Goal: Task Accomplishment & Management: Use online tool/utility

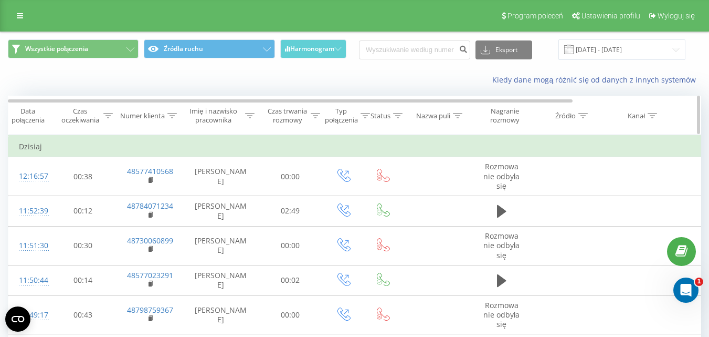
click at [320, 114] on span "Typ połączenia" at bounding box center [345, 116] width 50 height 18
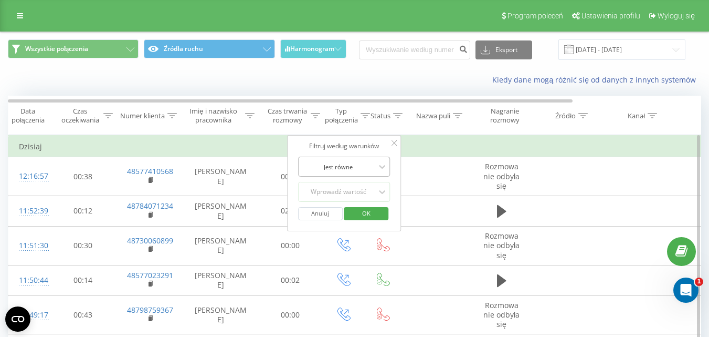
click at [331, 173] on div "Jest równe" at bounding box center [338, 167] width 77 height 16
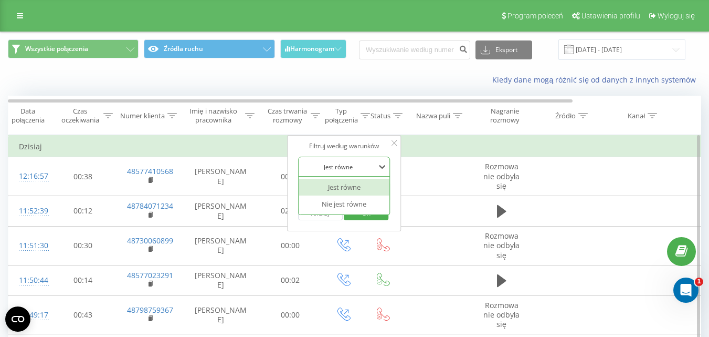
click at [335, 171] on div at bounding box center [338, 167] width 75 height 10
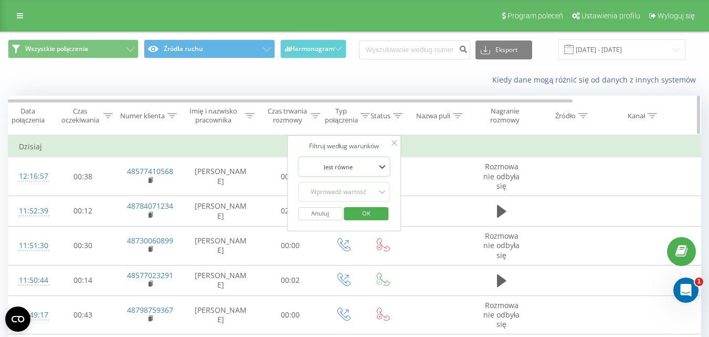
click at [316, 111] on div at bounding box center [315, 115] width 9 height 9
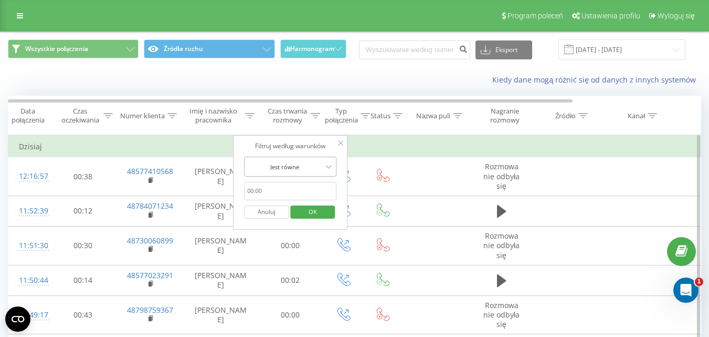
click at [315, 172] on div "Jest równe" at bounding box center [284, 167] width 77 height 16
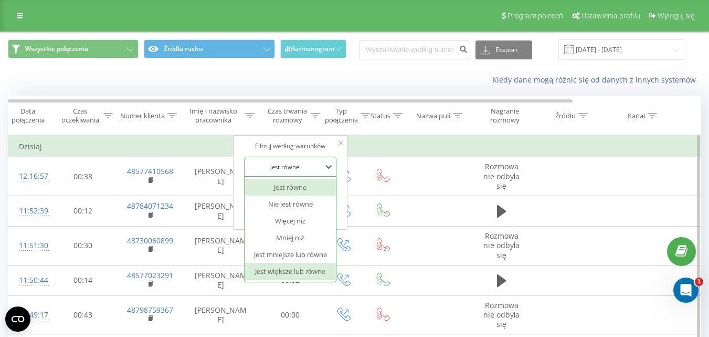
click at [305, 275] on div "Jest większe lub równe" at bounding box center [290, 271] width 91 height 17
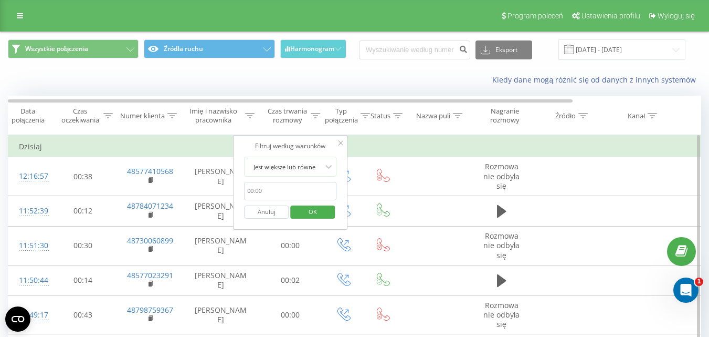
click at [322, 193] on input "text" at bounding box center [290, 191] width 92 height 18
type input "00:20"
click at [316, 211] on span "OK" at bounding box center [312, 211] width 29 height 16
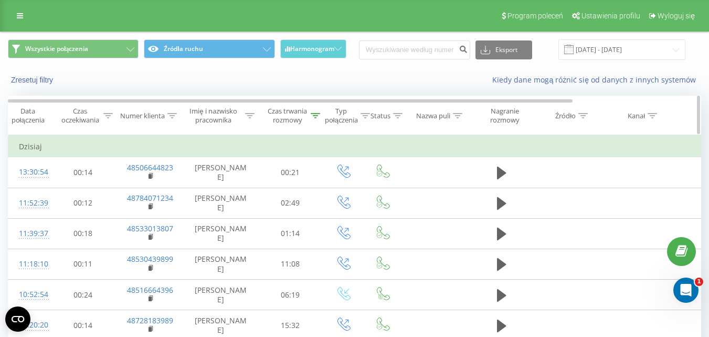
click at [316, 113] on icon at bounding box center [315, 115] width 9 height 5
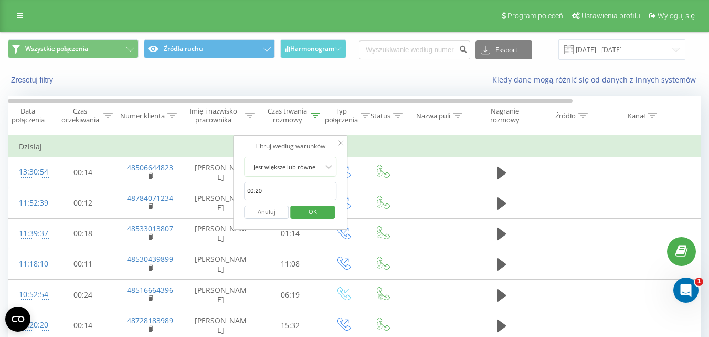
click at [272, 215] on button "Anuluj" at bounding box center [266, 211] width 45 height 13
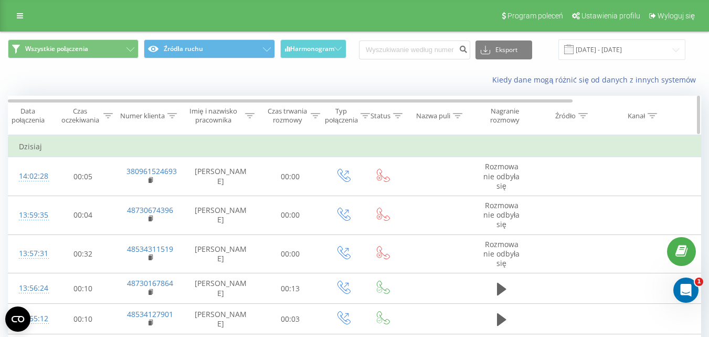
click at [304, 113] on div "Czas trwania rozmowy" at bounding box center [287, 116] width 41 height 18
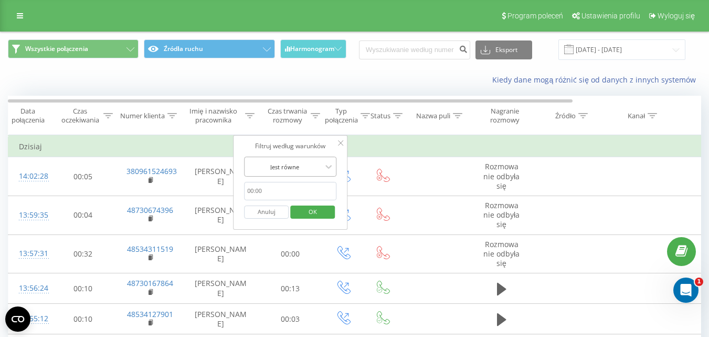
click at [306, 160] on div "Jest równe" at bounding box center [284, 167] width 77 height 16
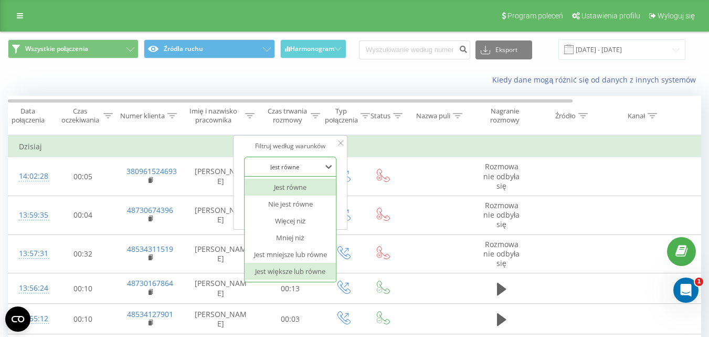
click at [286, 263] on div "Jest większe lub równe" at bounding box center [290, 271] width 91 height 17
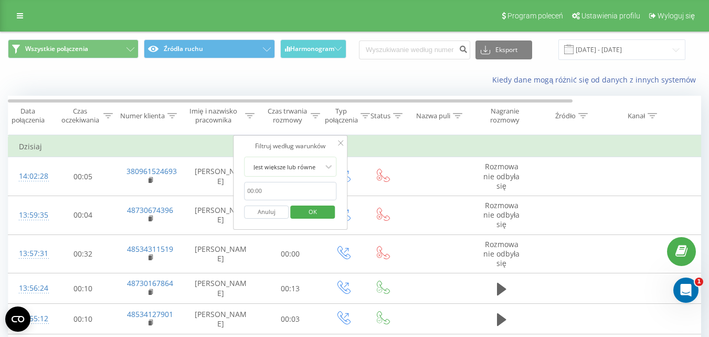
click at [292, 198] on input "text" at bounding box center [290, 191] width 92 height 18
type input "00:20"
click at [303, 213] on span "OK" at bounding box center [312, 211] width 29 height 16
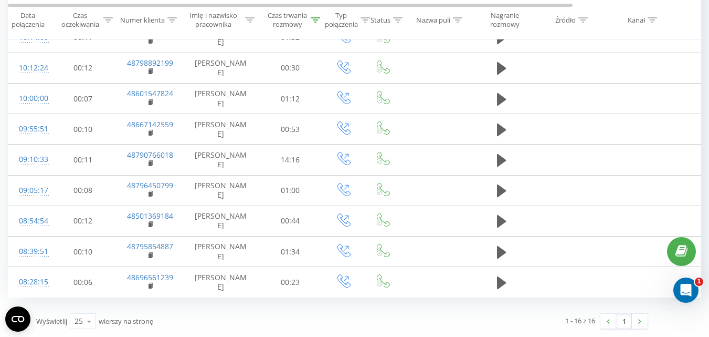
scroll to position [43, 0]
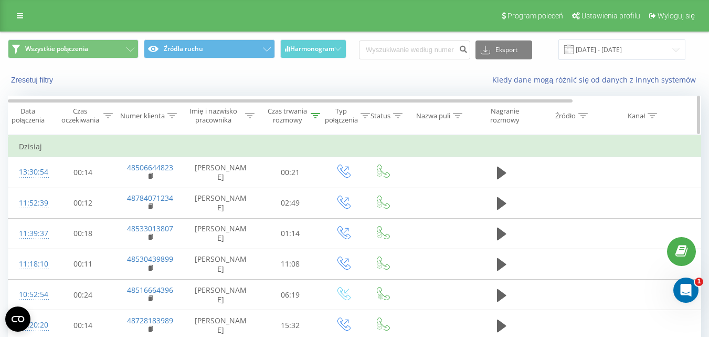
click at [301, 119] on div "Czas trwania rozmowy" at bounding box center [287, 116] width 41 height 18
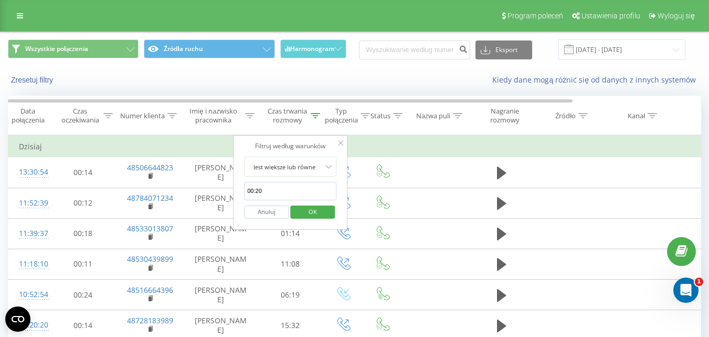
click at [265, 217] on button "Anuluj" at bounding box center [266, 211] width 45 height 13
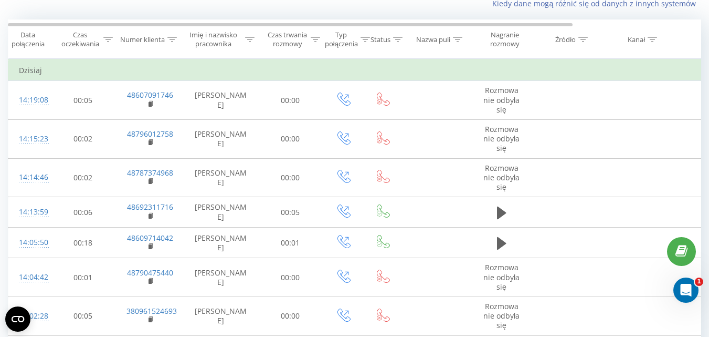
scroll to position [75, 0]
